Goal: Information Seeking & Learning: Learn about a topic

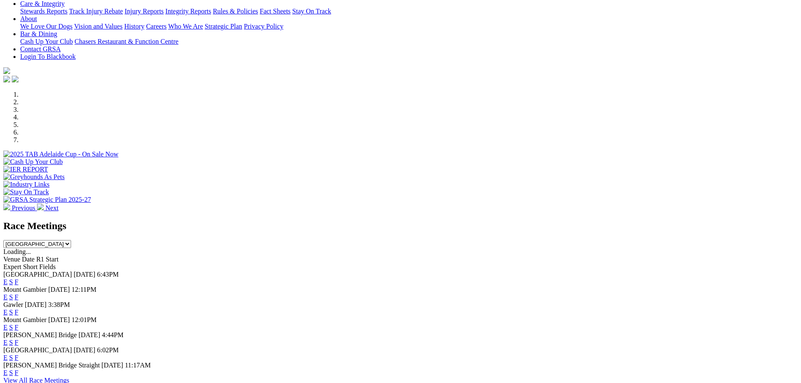
scroll to position [126, 0]
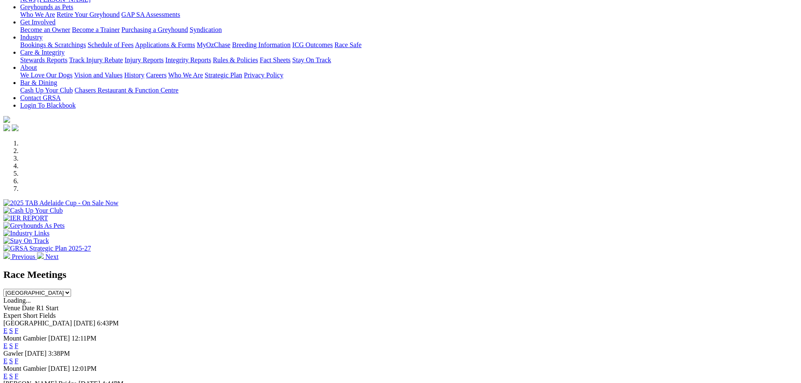
click at [8, 327] on link "E" at bounding box center [5, 330] width 4 height 7
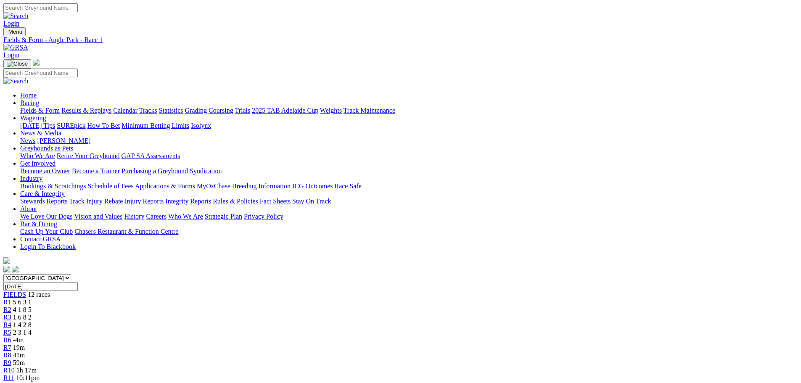
click at [11, 344] on link "R7" at bounding box center [7, 347] width 8 height 7
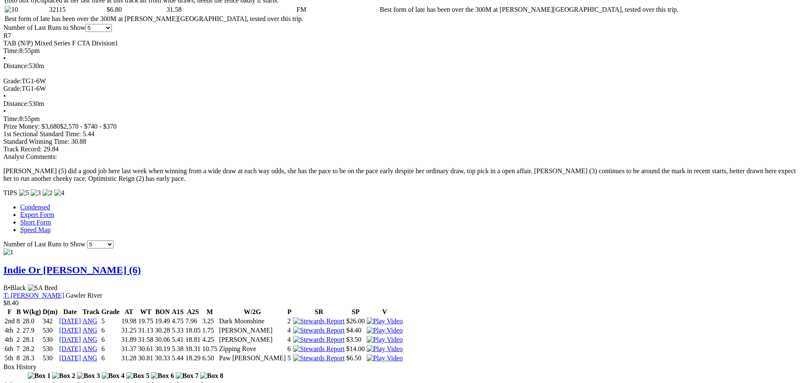
scroll to position [673, 0]
